Goal: Task Accomplishment & Management: Complete application form

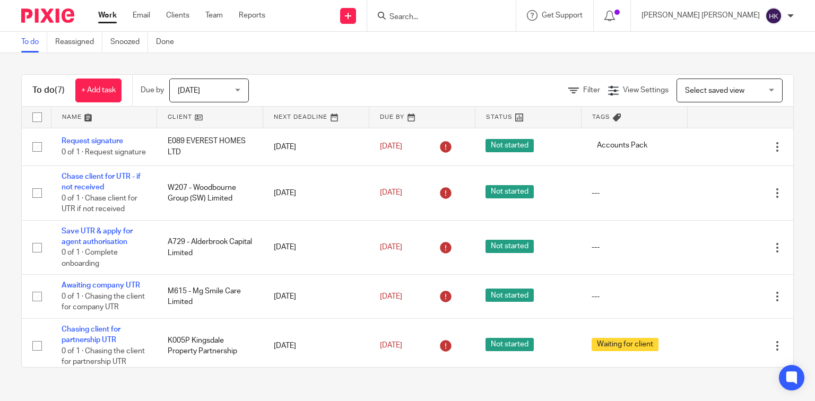
scroll to position [134, 0]
click at [481, 16] on input "Search" at bounding box center [437, 18] width 96 height 10
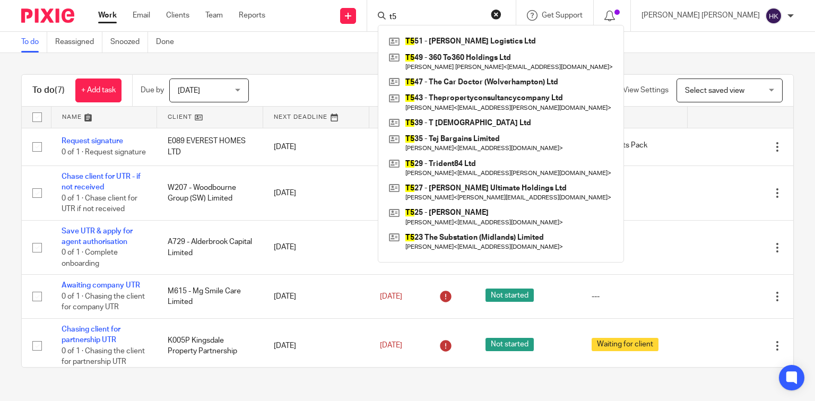
type input "t"
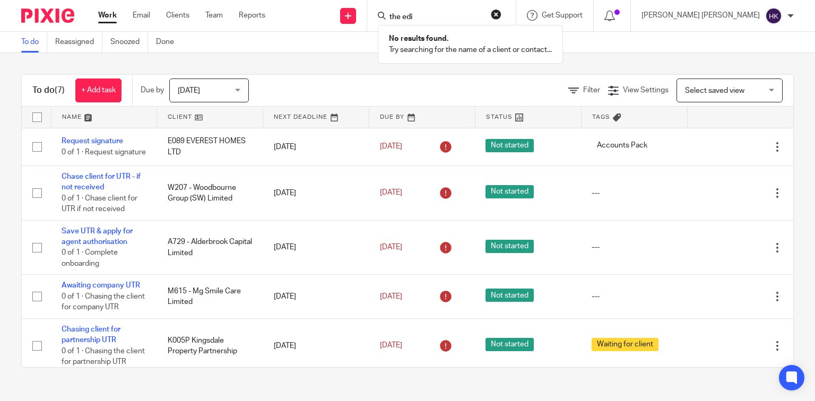
type input "the edi"
click at [502, 10] on button "reset" at bounding box center [496, 14] width 11 height 11
click at [176, 14] on link "Clients" at bounding box center [177, 15] width 23 height 11
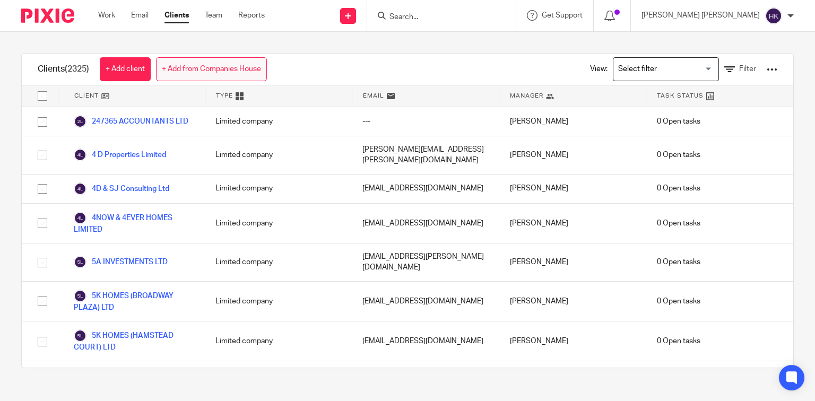
click at [207, 61] on link "+ Add from Companies House" at bounding box center [211, 69] width 111 height 24
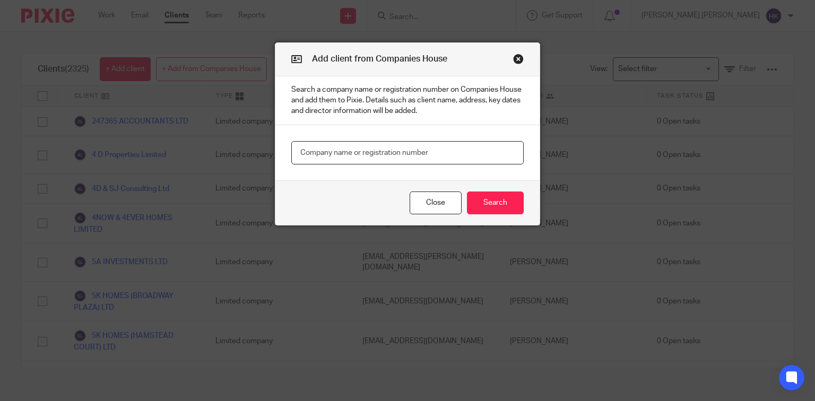
click at [310, 147] on input "text" at bounding box center [407, 153] width 233 height 24
paste input "13608504"
type input "13608504"
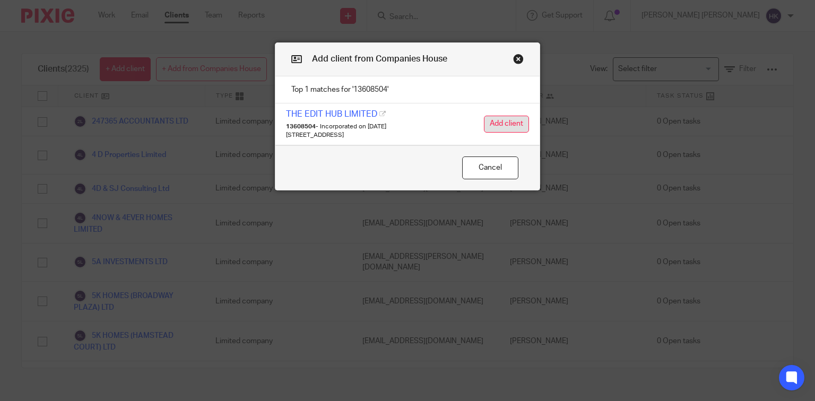
click at [516, 118] on button "Add client" at bounding box center [506, 124] width 45 height 17
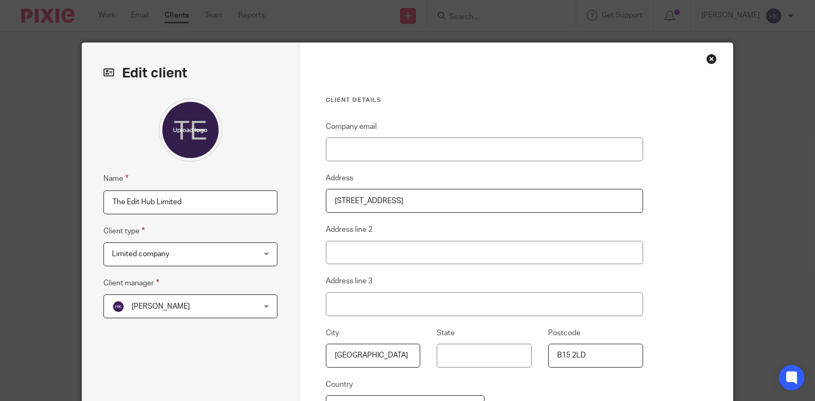
click at [104, 201] on input "The Edit Hub Limited" at bounding box center [191, 203] width 174 height 24
type input "T553 - The Edit Hub Limited"
click at [144, 303] on span "[PERSON_NAME] [PERSON_NAME]" at bounding box center [161, 306] width 58 height 7
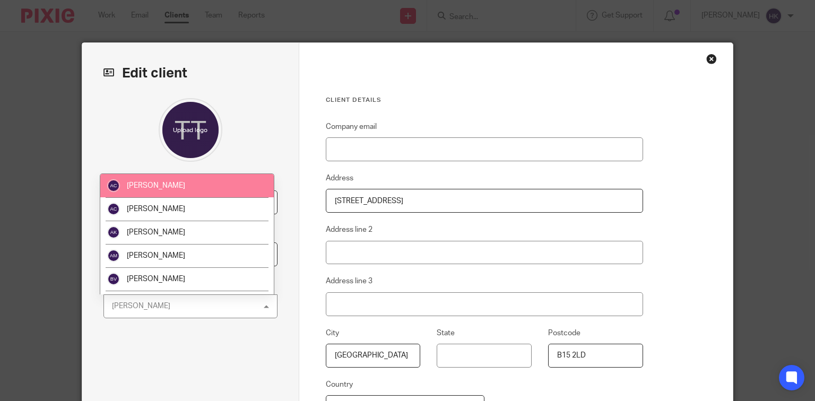
click at [178, 193] on li "Aman Chawla" at bounding box center [186, 185] width 173 height 23
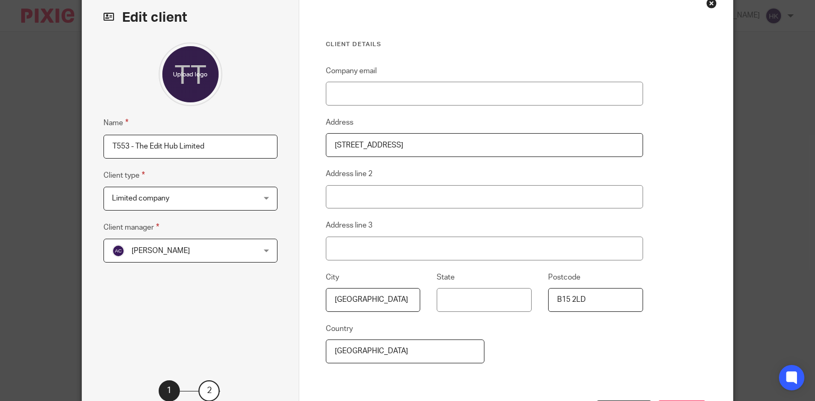
scroll to position [145, 0]
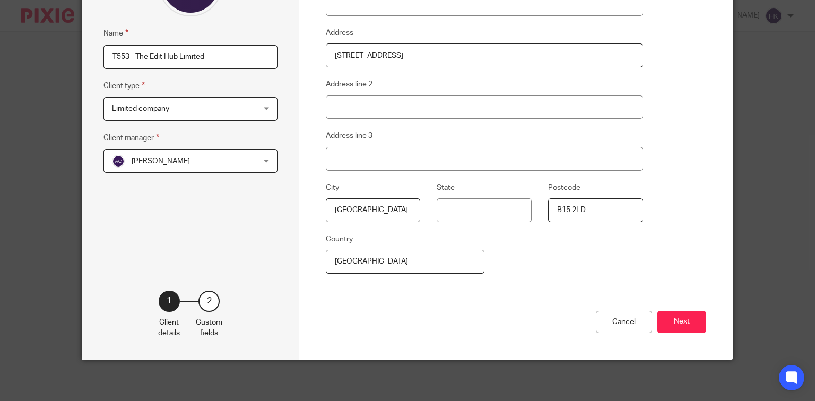
click at [672, 314] on button "Next" at bounding box center [682, 322] width 49 height 23
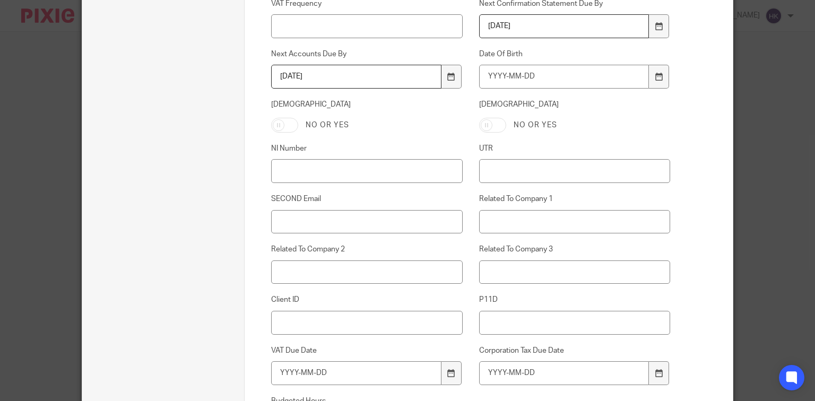
scroll to position [528, 0]
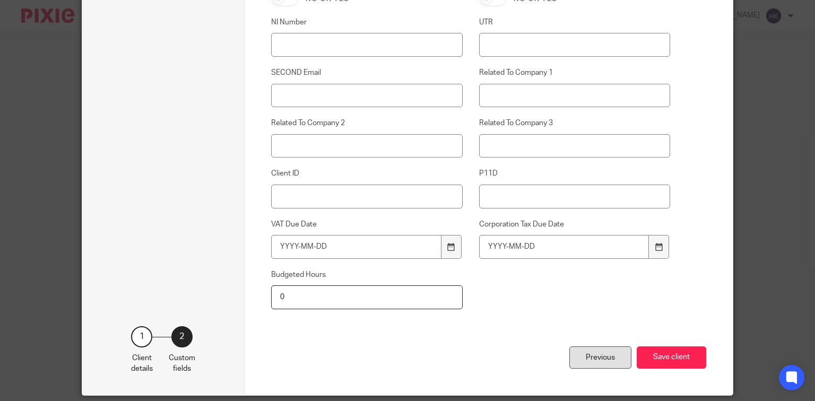
click at [608, 350] on div "Previous" at bounding box center [601, 358] width 62 height 23
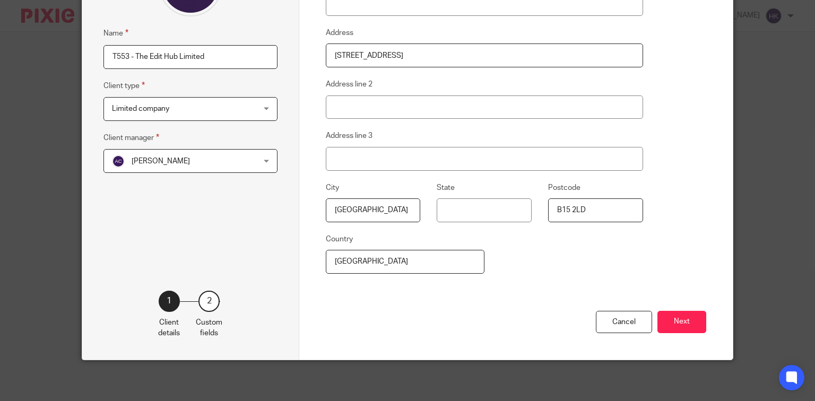
scroll to position [0, 0]
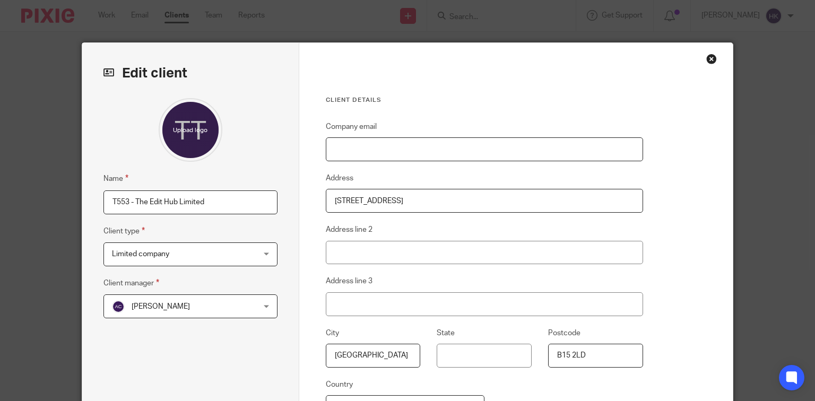
click at [393, 152] on input "Company email" at bounding box center [484, 150] width 317 height 24
paste input "javed.mahamoodally@mas.uk.com"
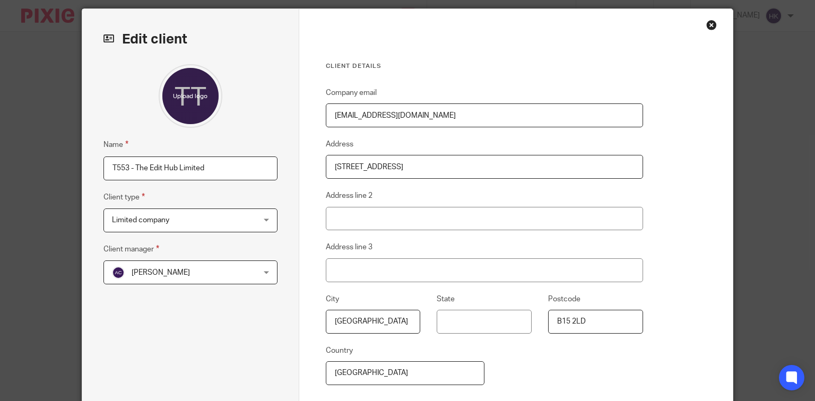
scroll to position [145, 0]
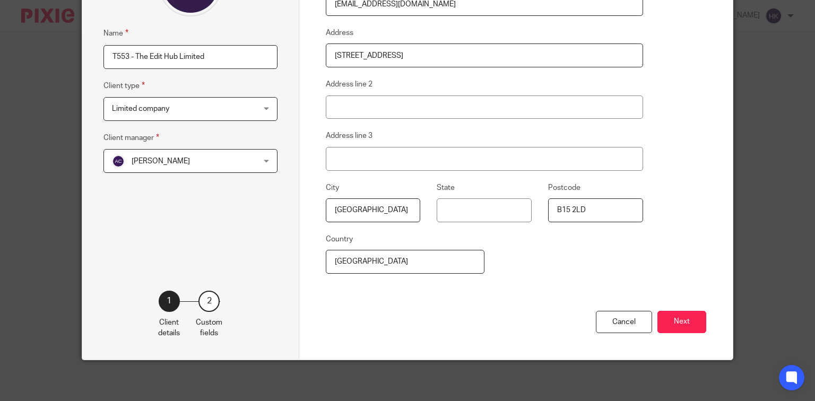
type input "javed.mahamoodally@mas.uk.com"
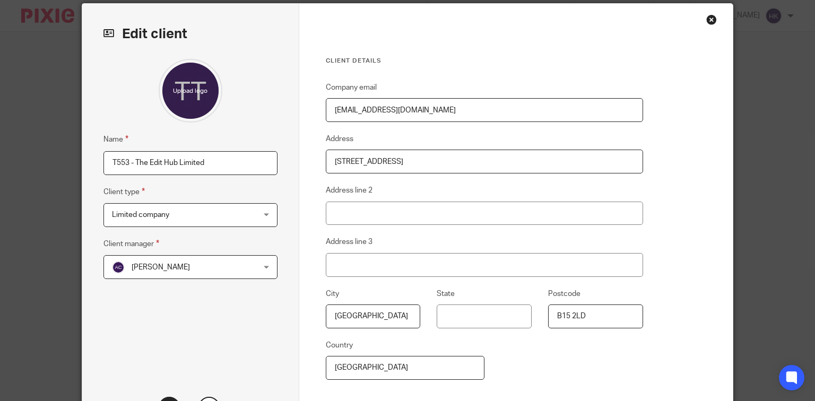
scroll to position [18, 0]
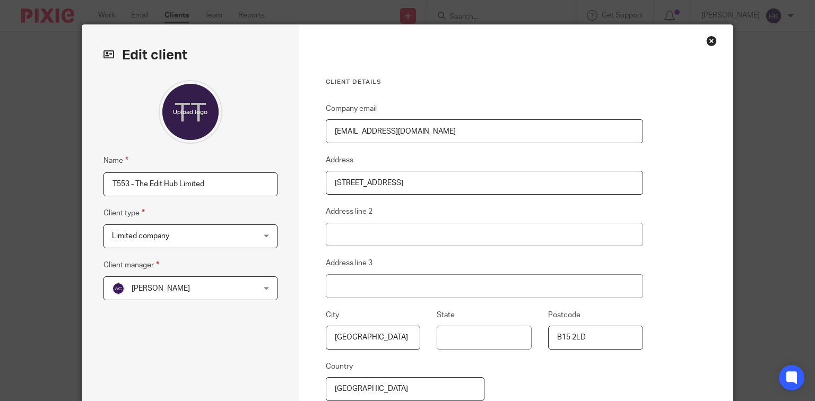
drag, startPoint x: 451, startPoint y: 133, endPoint x: 303, endPoint y: 122, distance: 149.1
click at [306, 127] on div "Client details Company email javed.mahamoodally@mas.uk.com Address 2 Wheeleys R…" at bounding box center [516, 256] width 434 height 462
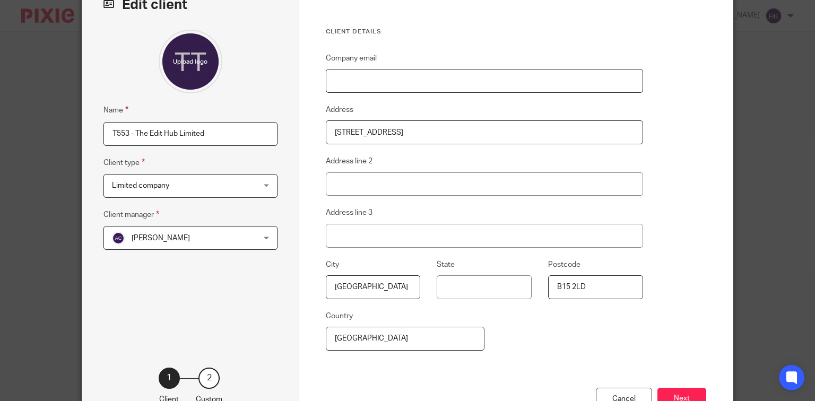
scroll to position [145, 0]
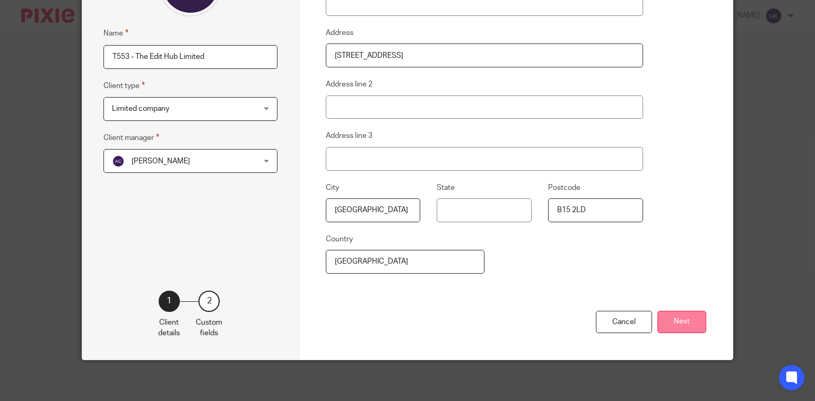
click at [699, 317] on button "Next" at bounding box center [682, 322] width 49 height 23
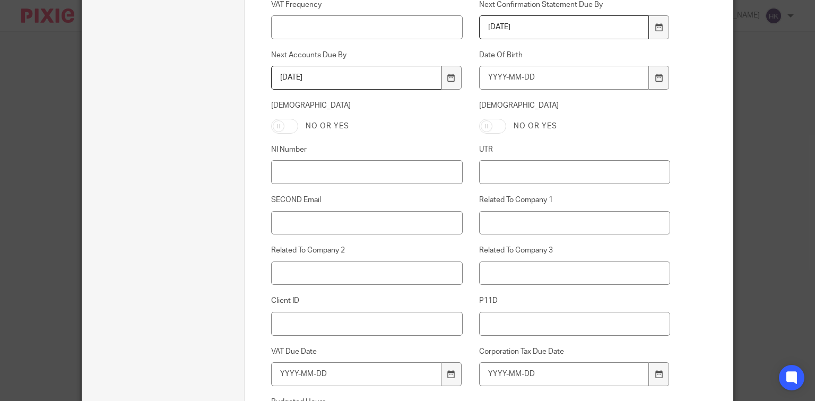
scroll to position [565, 0]
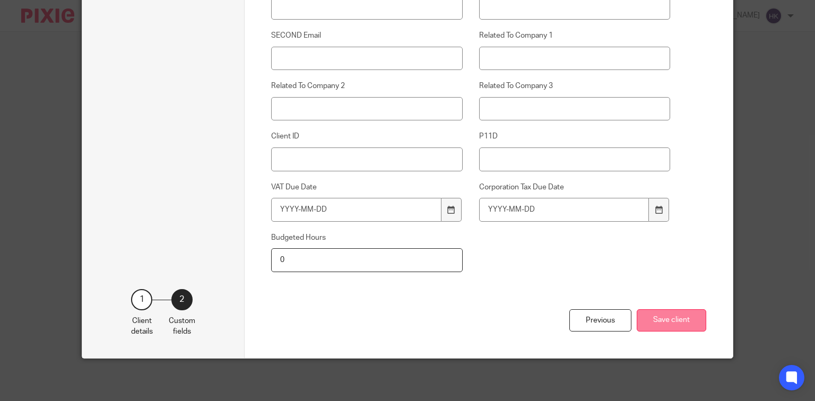
click at [671, 310] on button "Save client" at bounding box center [672, 321] width 70 height 23
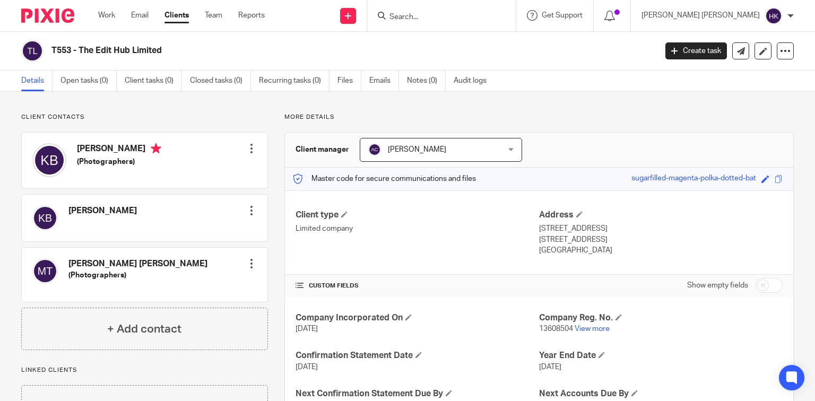
drag, startPoint x: 52, startPoint y: 50, endPoint x: 210, endPoint y: 50, distance: 158.2
click at [210, 50] on h2 "T553 - The Edit Hub Limited" at bounding box center [290, 50] width 479 height 11
copy h2 "T553 - The Edit Hub Limited"
